Goal: Go to known website: Access a specific website the user already knows

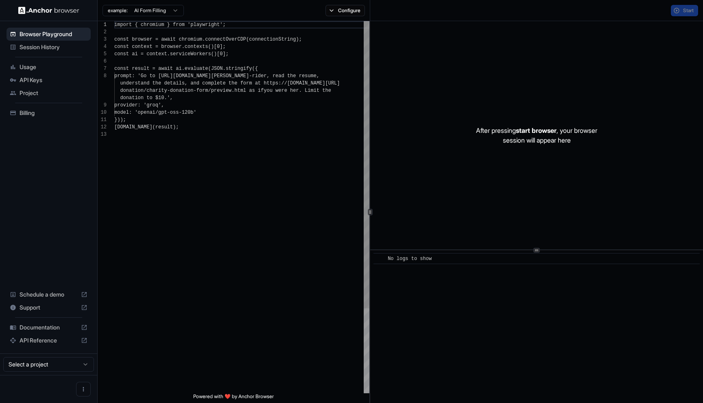
scroll to position [51, 0]
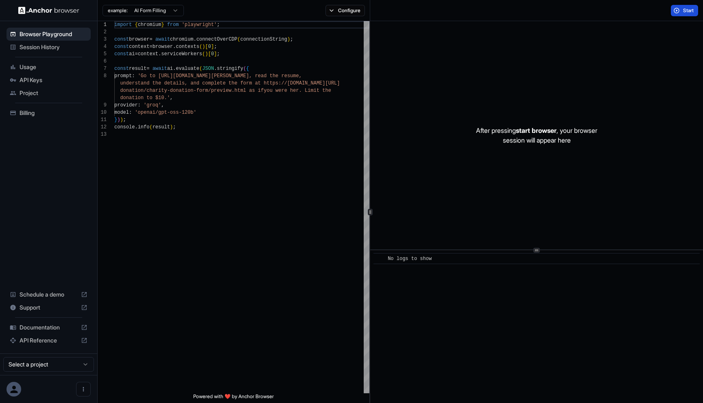
click at [678, 8] on button "Start" at bounding box center [684, 10] width 27 height 11
click at [683, 10] on span "Start" at bounding box center [688, 10] width 11 height 7
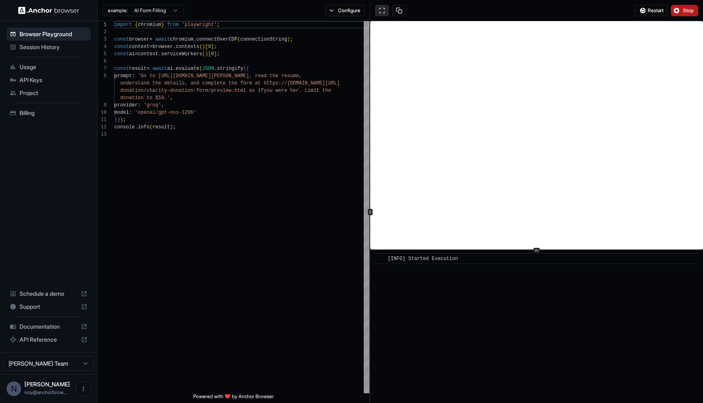
click at [384, 11] on button at bounding box center [382, 10] width 14 height 11
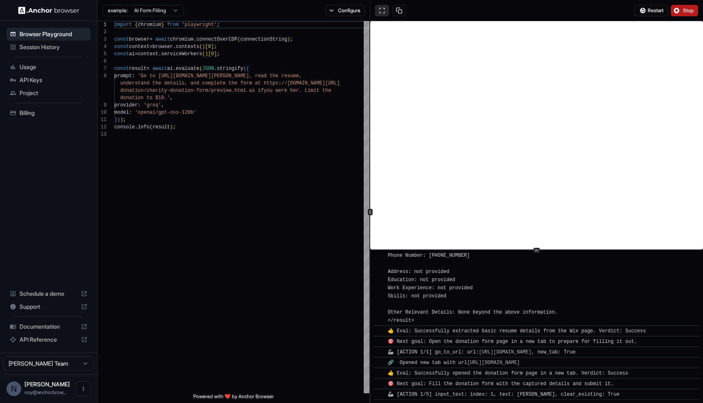
scroll to position [210, 0]
